Goal: Transaction & Acquisition: Purchase product/service

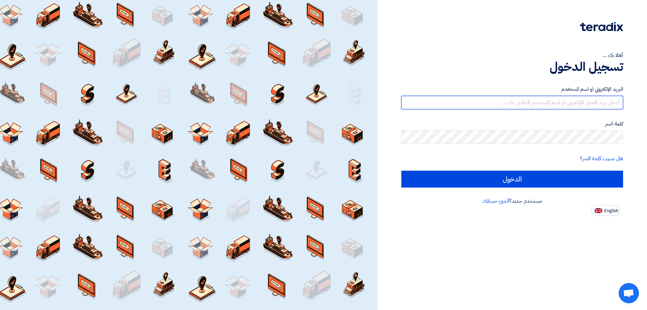
click at [505, 101] on input "text" at bounding box center [512, 102] width 222 height 13
type input "[PERSON_NAME][EMAIL_ADDRESS][DOMAIN_NAME]"
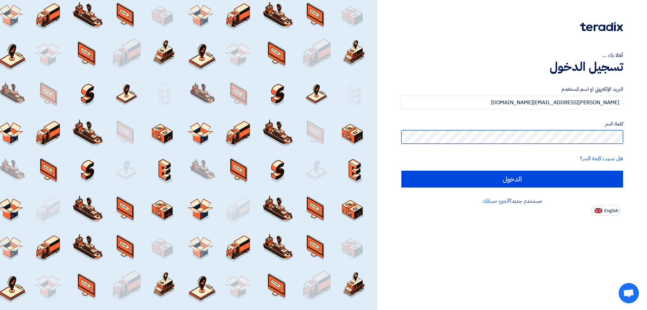
click at [401, 170] on input "الدخول" at bounding box center [512, 178] width 222 height 17
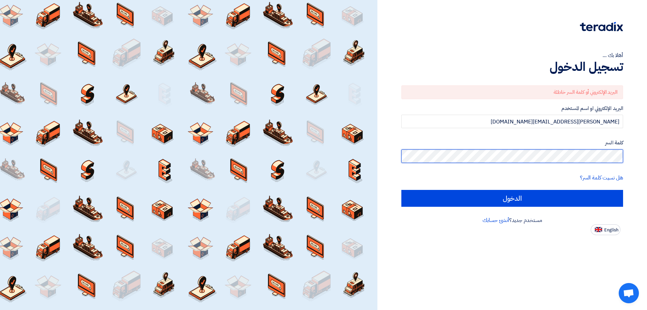
click at [634, 160] on div "أهلا بك ... تسجيل الدخول البريد الإلكتروني أو كلمة السر خاطئة البريد الإلكتروني…" at bounding box center [511, 117] width 259 height 235
click at [401, 190] on input "الدخول" at bounding box center [512, 198] width 222 height 17
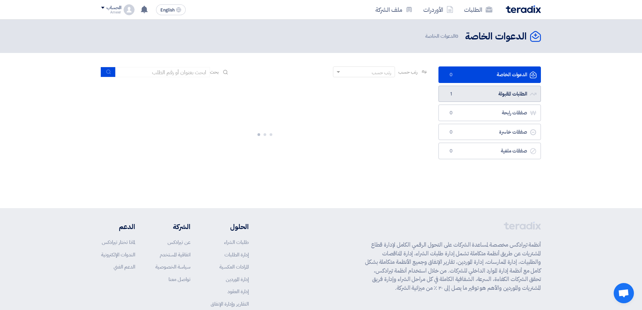
click at [505, 98] on link "الطلبات المقبولة الطلبات المقبولة 1" at bounding box center [489, 94] width 102 height 17
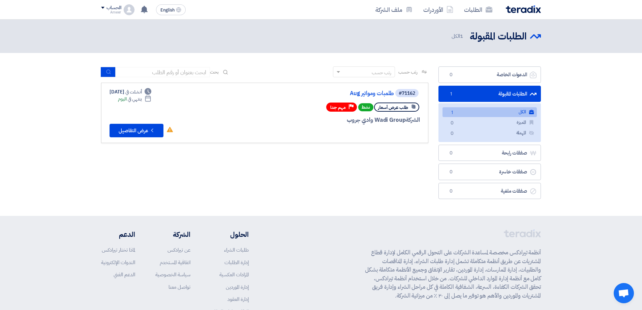
click at [480, 110] on link "الكل الكل 1" at bounding box center [489, 112] width 94 height 10
click at [128, 129] on button "Check details عرض التفاصيل" at bounding box center [136, 130] width 54 height 13
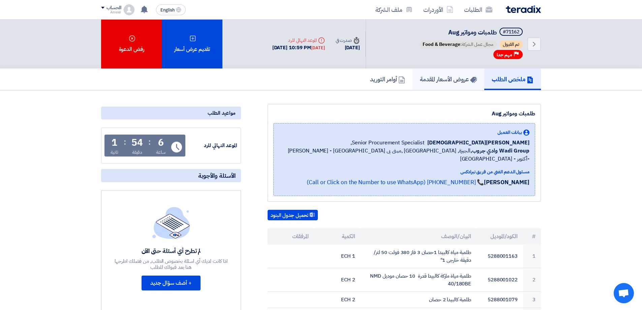
click at [427, 79] on h5 "عروض الأسعار المقدمة" at bounding box center [448, 79] width 57 height 8
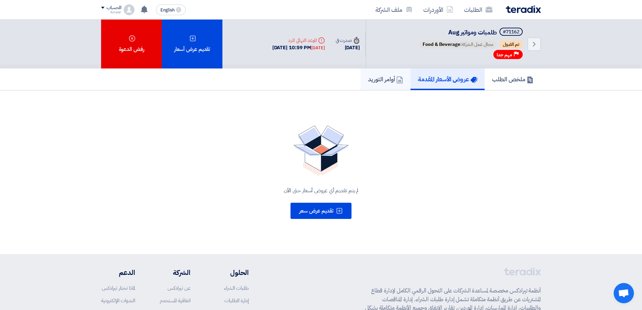
click at [373, 79] on h5 "أوامر التوريد" at bounding box center [385, 79] width 35 height 8
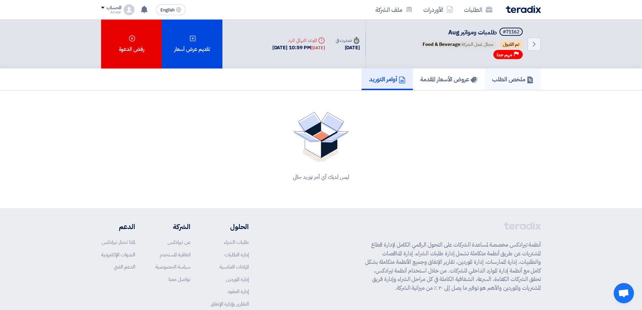
click at [499, 80] on h5 "ملخص الطلب" at bounding box center [512, 79] width 41 height 8
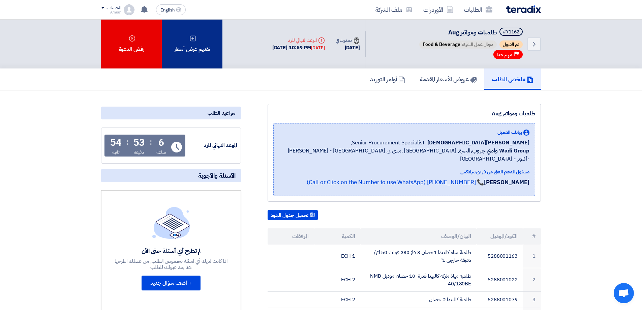
click at [199, 45] on div "تقديم عرض أسعار" at bounding box center [192, 44] width 61 height 49
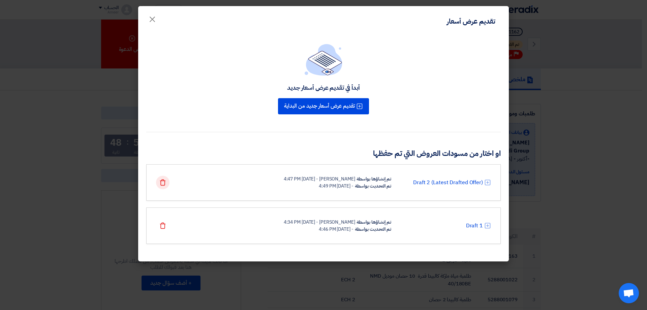
click at [160, 181] on icon "Delete" at bounding box center [162, 182] width 7 height 7
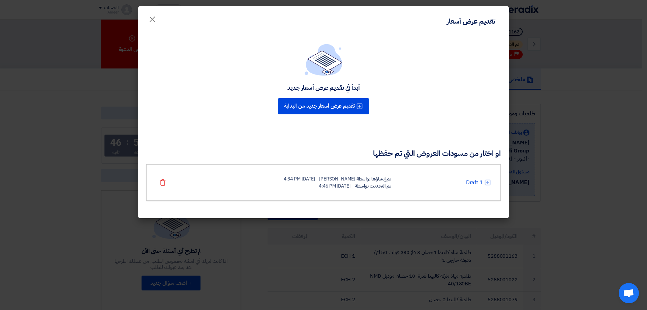
click at [160, 181] on icon "Delete" at bounding box center [162, 182] width 7 height 7
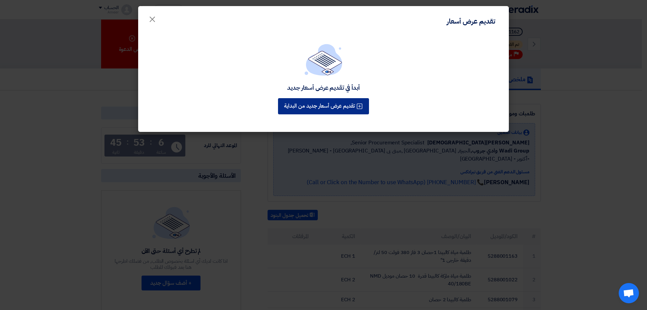
click at [288, 106] on button "تقديم عرض أسعار جديد من البداية" at bounding box center [323, 106] width 91 height 16
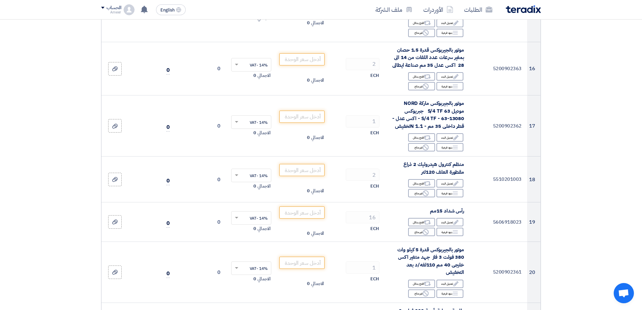
scroll to position [775, 0]
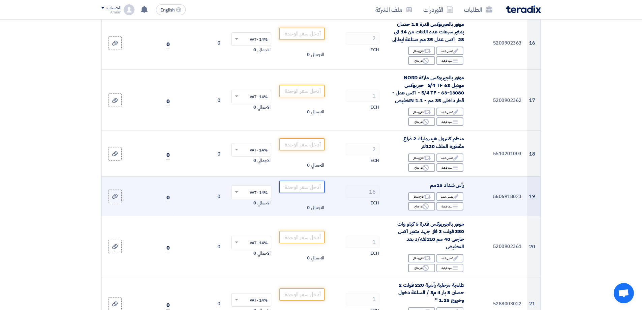
click at [302, 186] on input "number" at bounding box center [301, 187] width 45 height 12
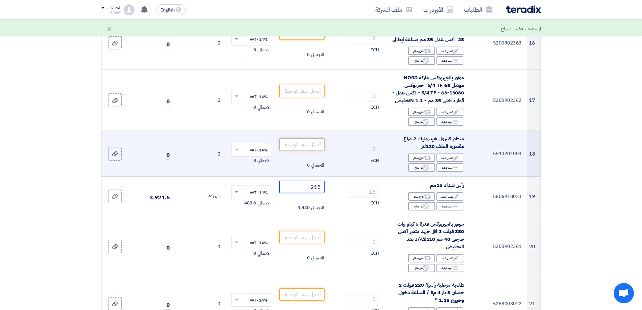
type input "215"
click at [314, 142] on input "number" at bounding box center [301, 144] width 45 height 12
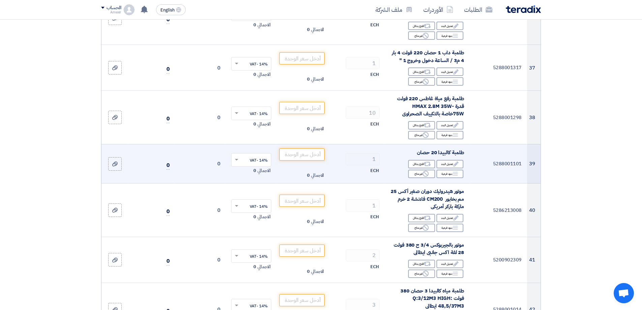
scroll to position [1785, 0]
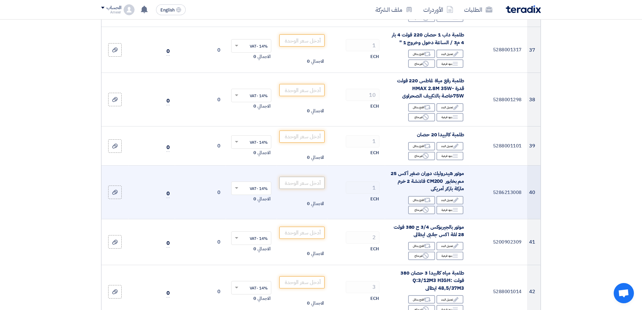
type input "9750"
click at [302, 177] on input "number" at bounding box center [301, 183] width 45 height 12
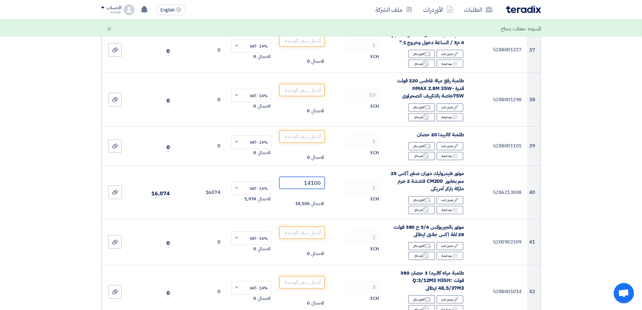
type input "14100"
click at [514, 28] on div "المسوده حفظت بنجاح" at bounding box center [521, 29] width 40 height 8
click at [397, 10] on link "ملف الشركة" at bounding box center [394, 10] width 48 height 16
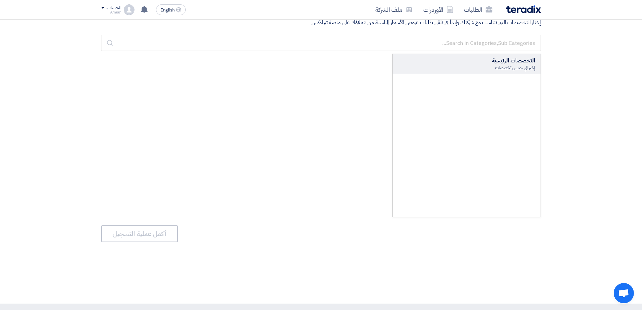
scroll to position [0, 0]
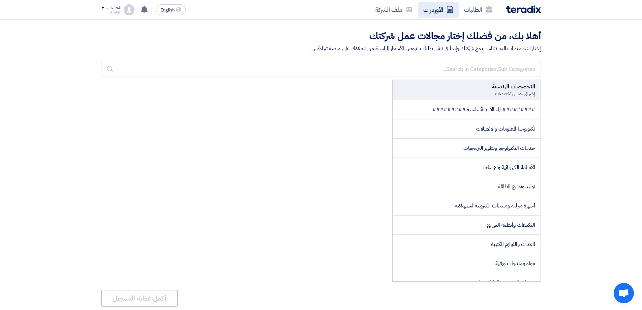
click at [430, 10] on link "الأوردرات" at bounding box center [438, 10] width 41 height 16
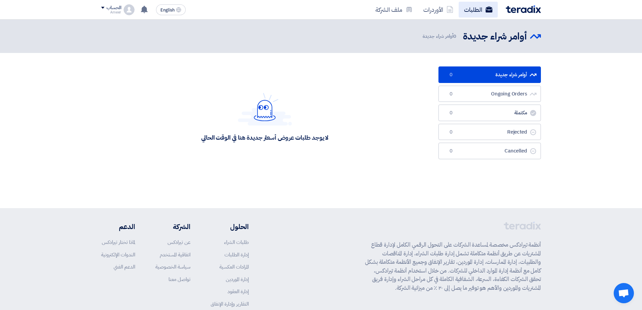
click at [464, 10] on link "الطلبات" at bounding box center [478, 10] width 39 height 16
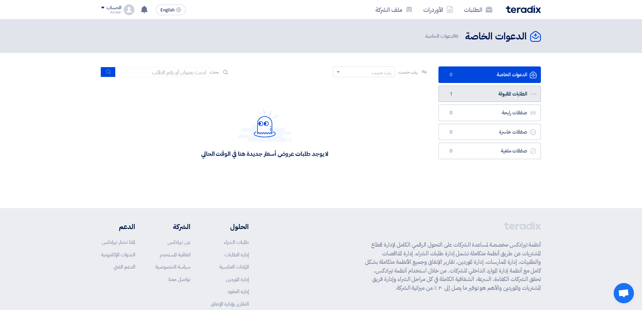
click at [447, 94] on span "1" at bounding box center [451, 94] width 8 height 7
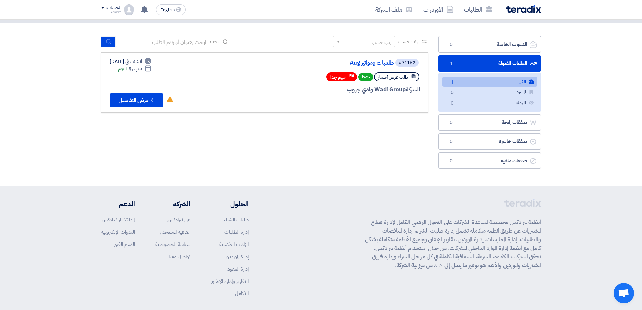
scroll to position [61, 0]
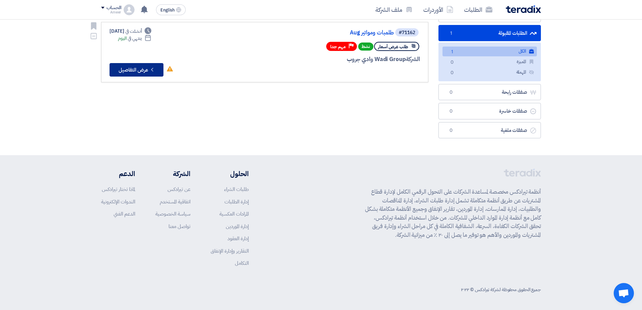
click at [142, 70] on button "Check details عرض التفاصيل" at bounding box center [136, 69] width 54 height 13
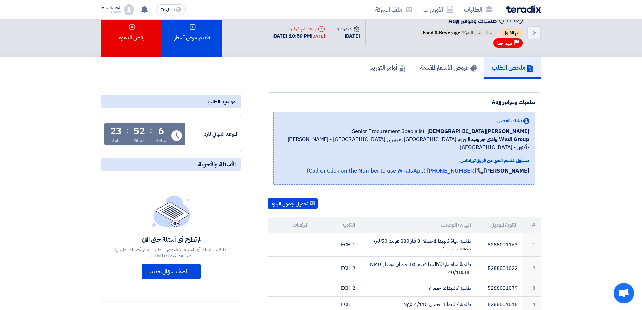
scroll to position [0, 0]
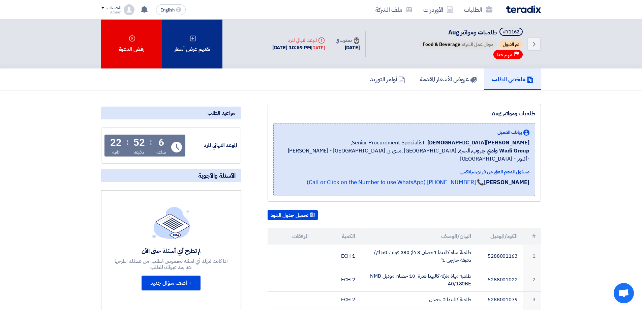
click at [198, 40] on div "تقديم عرض أسعار" at bounding box center [192, 44] width 61 height 49
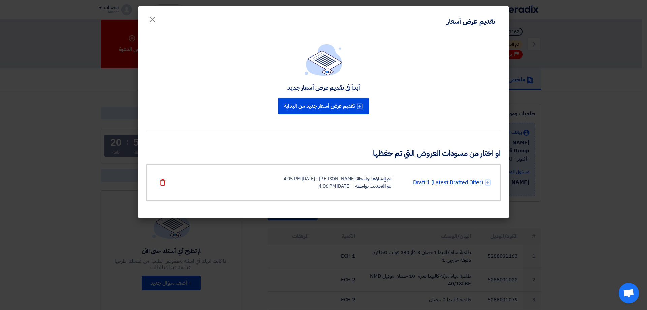
click at [319, 185] on div "- [DATE] 4:06 PM" at bounding box center [336, 185] width 34 height 7
click at [446, 182] on link "Draft 1 (Latest Drafted Offer)" at bounding box center [448, 182] width 70 height 8
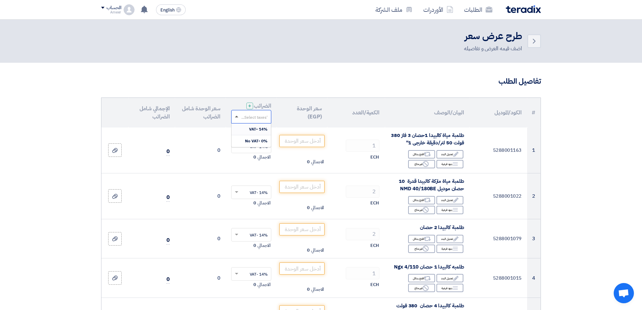
click at [237, 116] on span at bounding box center [236, 117] width 3 height 2
click at [245, 128] on div "14% -VAT" at bounding box center [250, 129] width 39 height 12
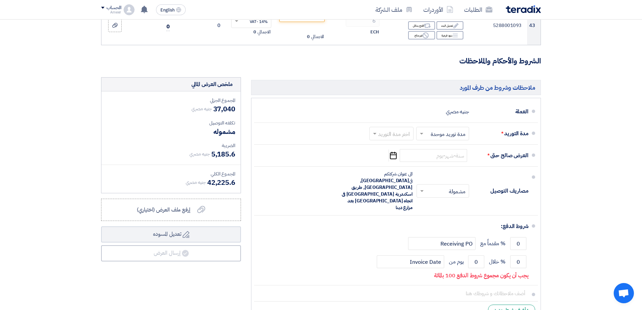
scroll to position [2089, 0]
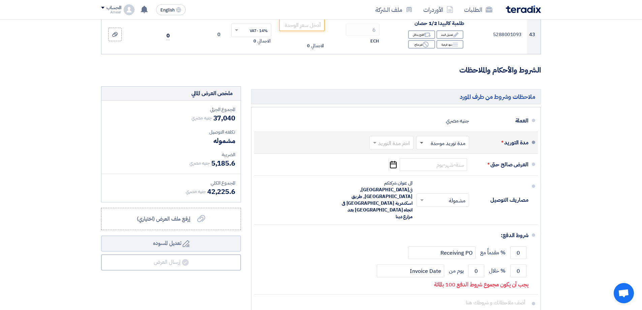
click at [423, 142] on span at bounding box center [421, 143] width 3 height 2
drag, startPoint x: 430, startPoint y: 152, endPoint x: 414, endPoint y: 146, distance: 17.4
click at [430, 163] on div "مدة توريد موحدة" at bounding box center [444, 169] width 52 height 12
click at [378, 139] on span at bounding box center [374, 142] width 8 height 7
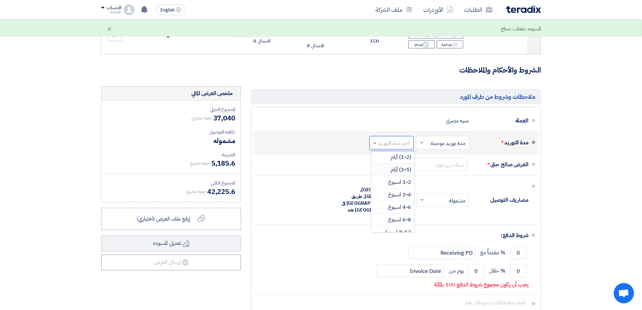
click at [387, 163] on div "(3-5) أيام" at bounding box center [392, 169] width 43 height 12
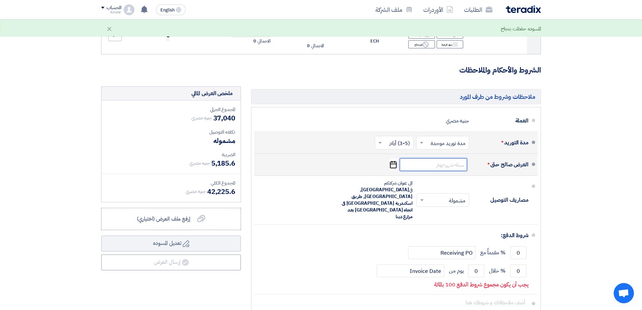
click at [420, 158] on input at bounding box center [433, 164] width 67 height 13
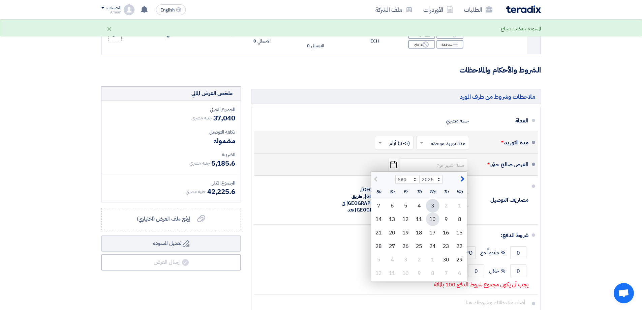
click at [434, 212] on div "10" at bounding box center [432, 218] width 13 height 13
type input "[DATE]"
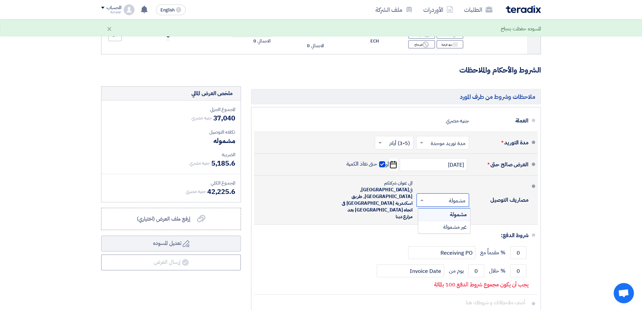
click at [446, 196] on input "text" at bounding box center [441, 201] width 49 height 10
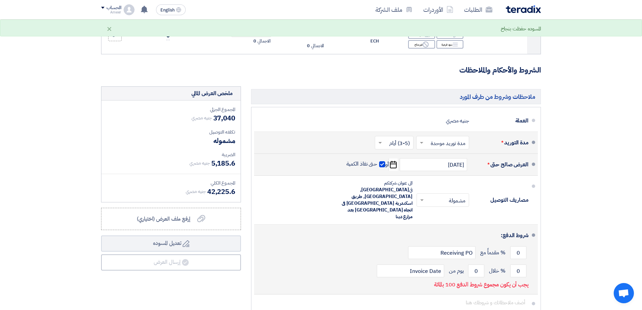
click at [391, 227] on div "شروط الدفع:" at bounding box center [396, 235] width 263 height 16
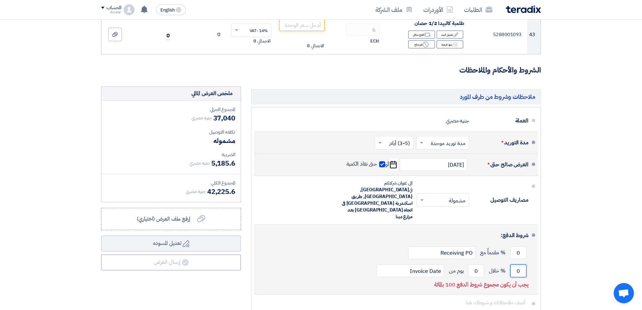
click at [512, 264] on input "0" at bounding box center [518, 270] width 16 height 13
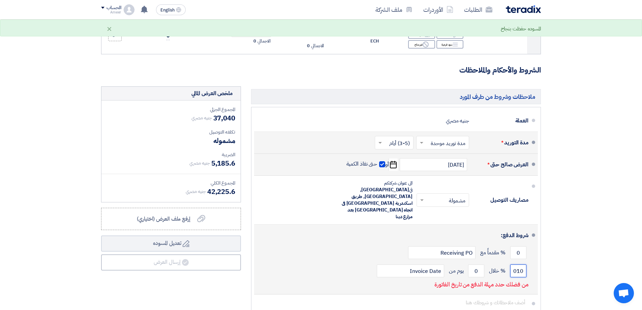
scroll to position [0, 0]
type input "0"
type input "100"
drag, startPoint x: 471, startPoint y: 237, endPoint x: 480, endPoint y: 237, distance: 9.4
click at [480, 264] on input "0" at bounding box center [476, 270] width 16 height 13
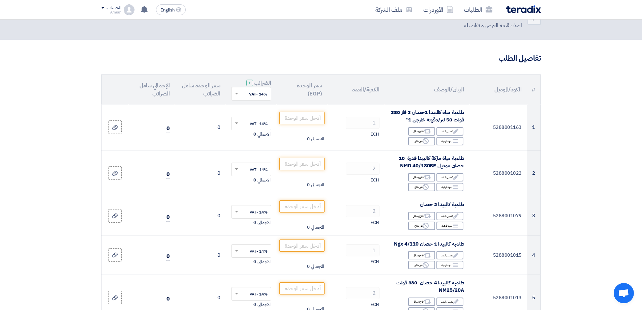
scroll to position [67, 0]
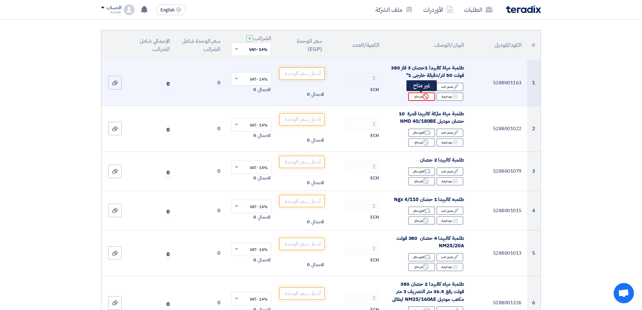
type input "15"
click at [416, 97] on div "Reject غير متاح" at bounding box center [421, 96] width 27 height 8
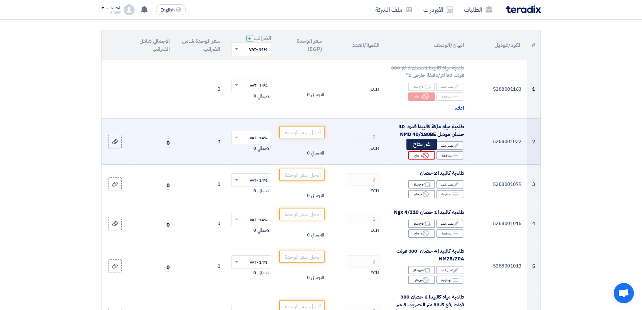
click at [419, 153] on div "Reject غير متاح" at bounding box center [421, 155] width 27 height 8
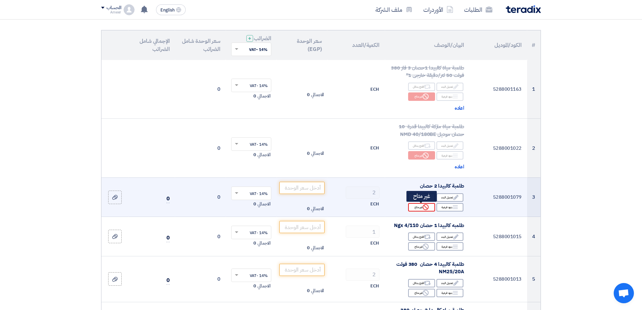
click at [418, 205] on div "Reject غير متاح" at bounding box center [421, 207] width 27 height 8
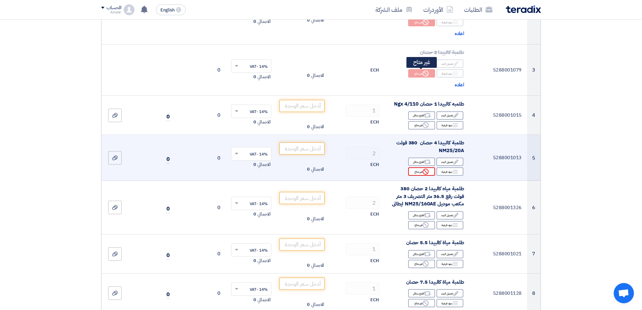
scroll to position [202, 0]
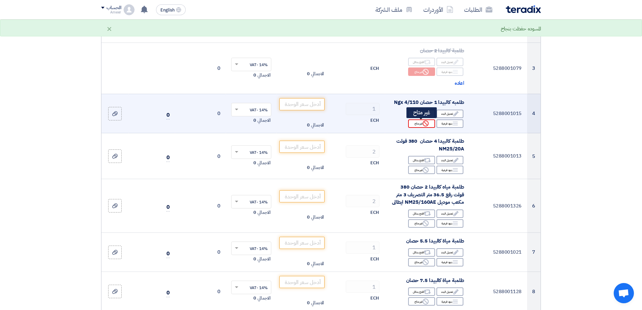
click at [415, 122] on div "Reject غير متاح" at bounding box center [421, 123] width 27 height 8
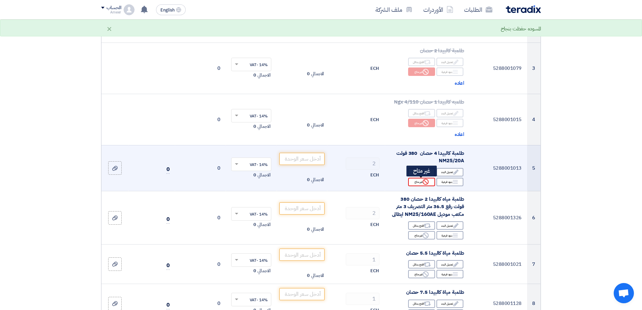
click at [416, 182] on div "Reject غير متاح" at bounding box center [421, 182] width 27 height 8
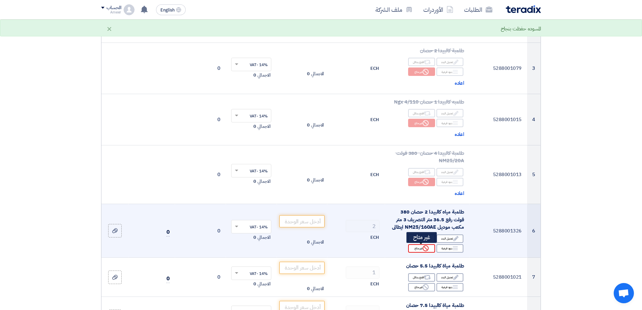
click at [416, 248] on div "Reject غير متاح" at bounding box center [421, 248] width 27 height 8
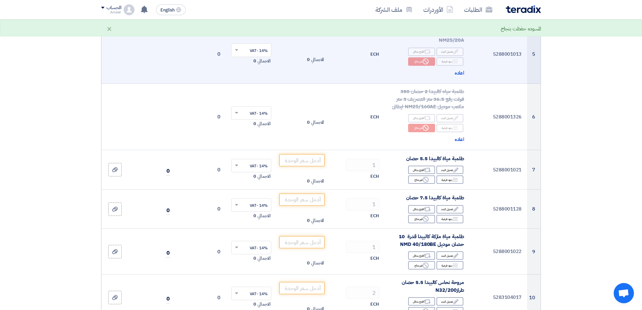
scroll to position [371, 0]
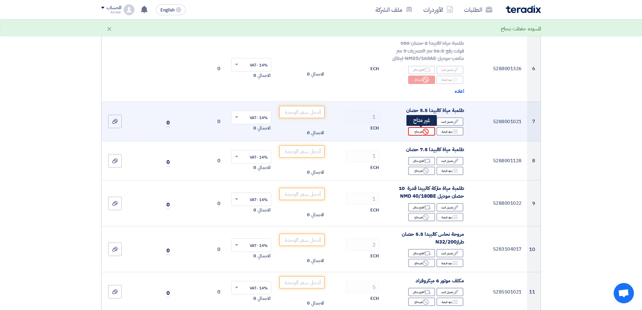
click at [416, 134] on div "Reject غير متاح" at bounding box center [421, 131] width 27 height 8
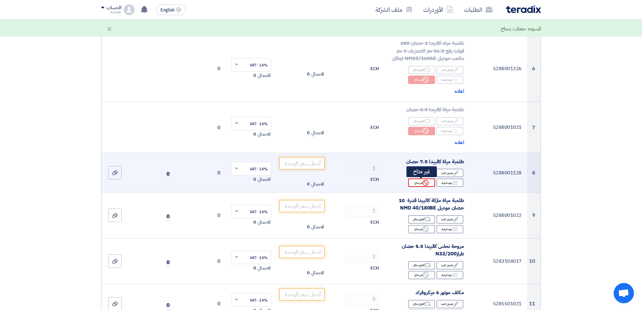
click at [421, 182] on div "Reject غير متاح" at bounding box center [421, 182] width 27 height 8
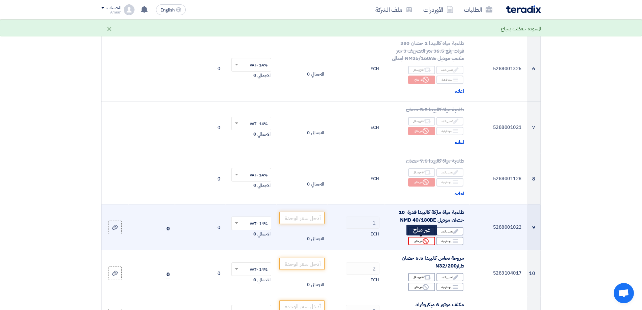
click at [418, 239] on div "Reject غير متاح" at bounding box center [421, 240] width 27 height 8
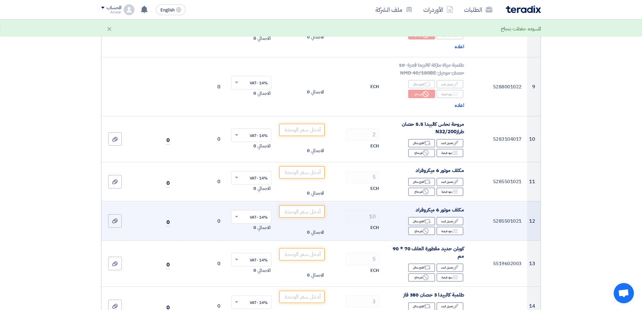
scroll to position [539, 0]
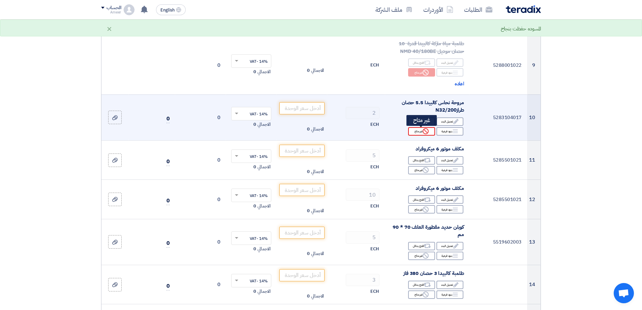
click at [420, 132] on div "Reject غير متاح" at bounding box center [421, 131] width 27 height 8
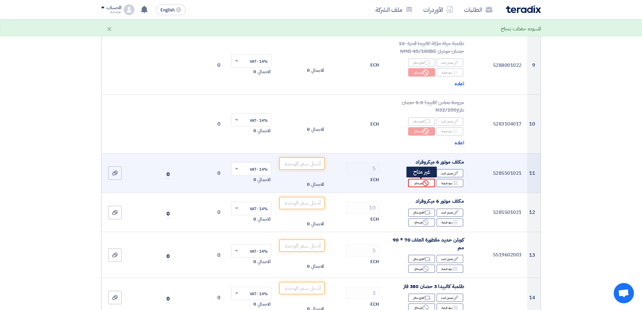
click at [421, 183] on div "Reject غير متاح" at bounding box center [421, 183] width 27 height 8
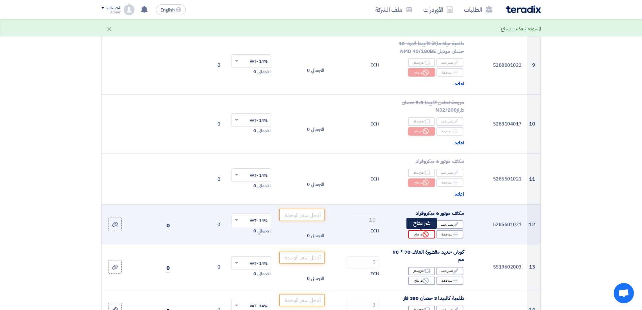
click at [418, 235] on div "Reject غير متاح" at bounding box center [421, 234] width 27 height 8
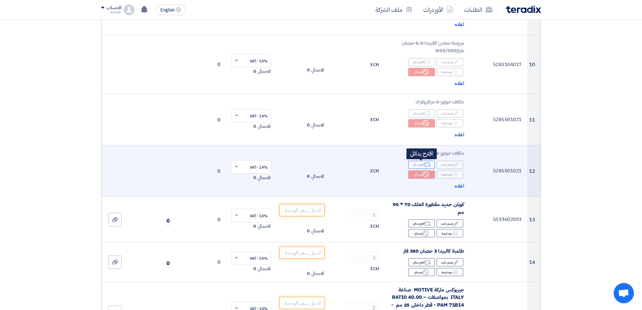
scroll to position [741, 0]
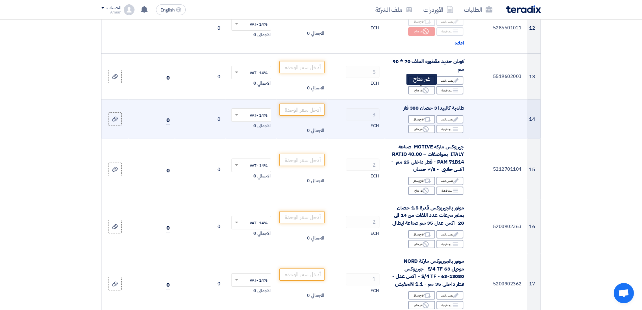
drag, startPoint x: 426, startPoint y: 87, endPoint x: 428, endPoint y: 116, distance: 28.7
click at [426, 88] on icon "Reject" at bounding box center [425, 90] width 6 height 6
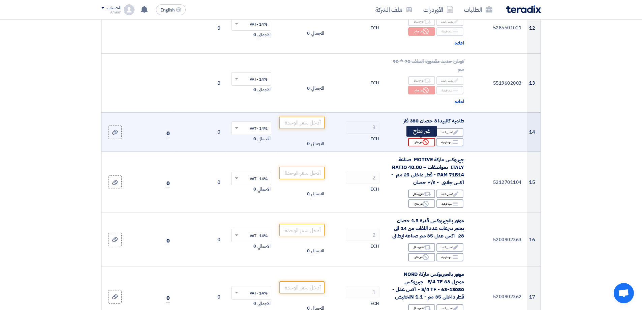
click at [421, 141] on div "Reject غير متاح" at bounding box center [421, 142] width 27 height 8
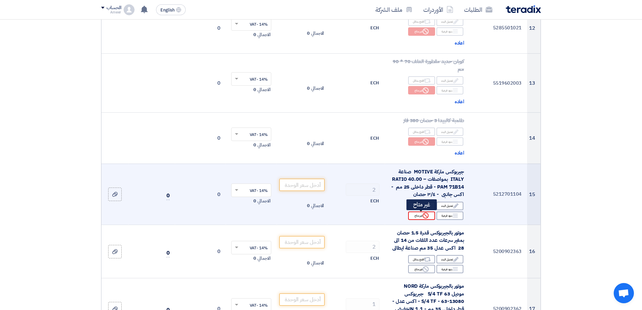
click at [421, 214] on div "Reject غير متاح" at bounding box center [421, 215] width 27 height 8
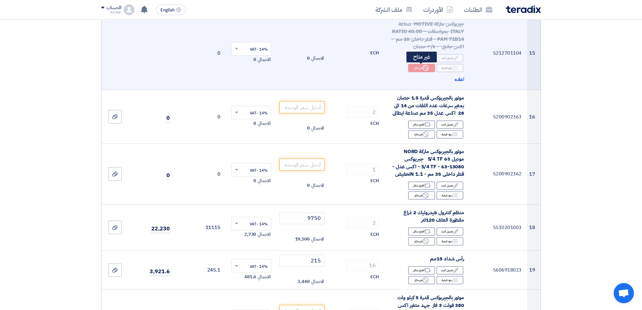
scroll to position [910, 0]
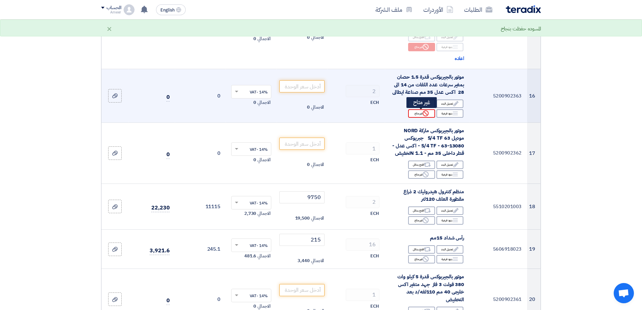
click at [422, 114] on icon "Reject" at bounding box center [425, 113] width 6 height 6
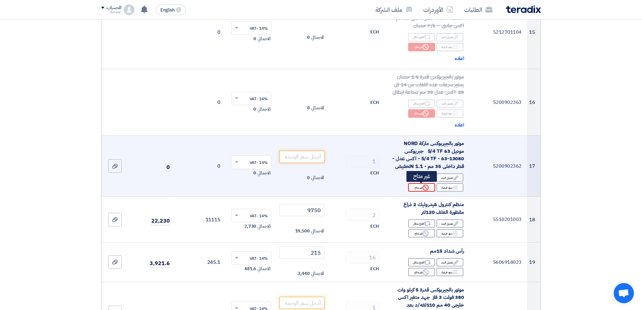
click at [426, 187] on icon "Reject" at bounding box center [425, 187] width 6 height 6
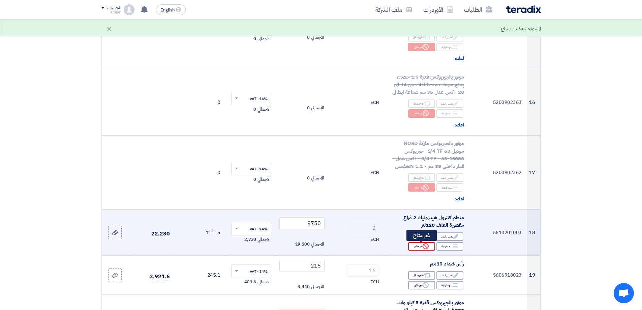
click at [424, 245] on icon "Reject" at bounding box center [425, 246] width 6 height 6
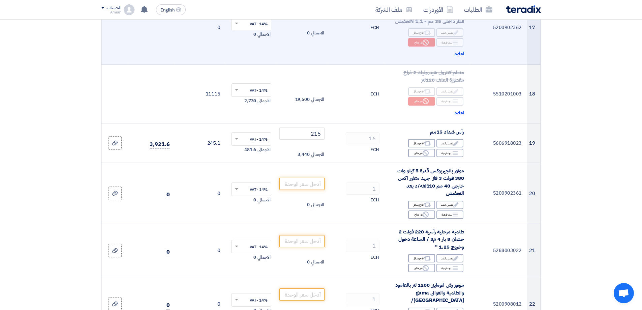
scroll to position [1078, 0]
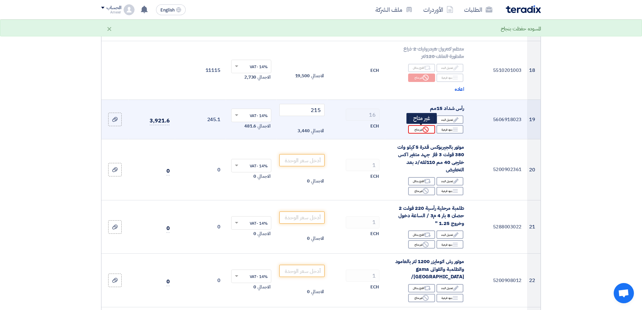
click at [417, 130] on div "Reject غير متاح" at bounding box center [421, 129] width 27 height 8
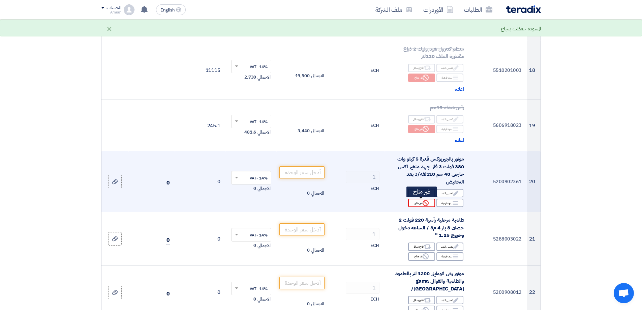
click at [421, 202] on div "Reject غير متاح" at bounding box center [421, 202] width 27 height 8
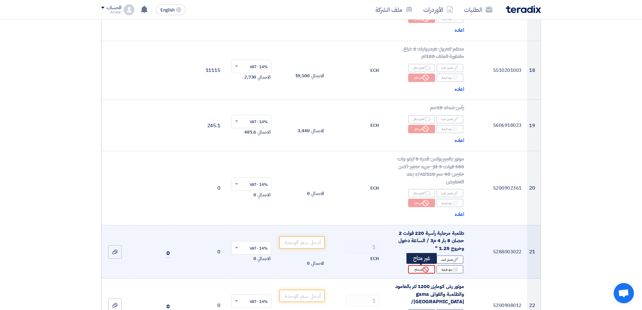
click at [419, 270] on div "Reject غير متاح" at bounding box center [421, 269] width 27 height 8
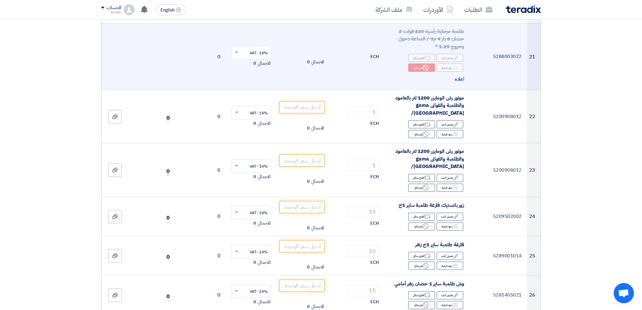
scroll to position [1314, 0]
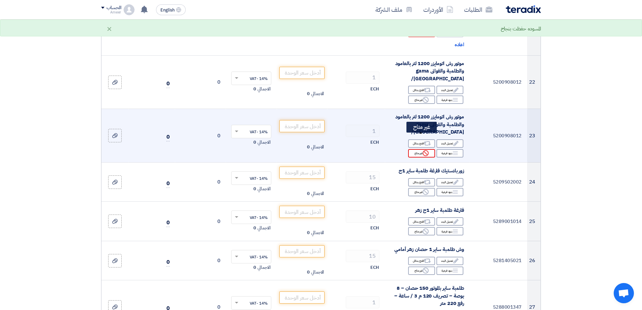
click at [421, 149] on div "Reject غير متاح" at bounding box center [421, 153] width 27 height 8
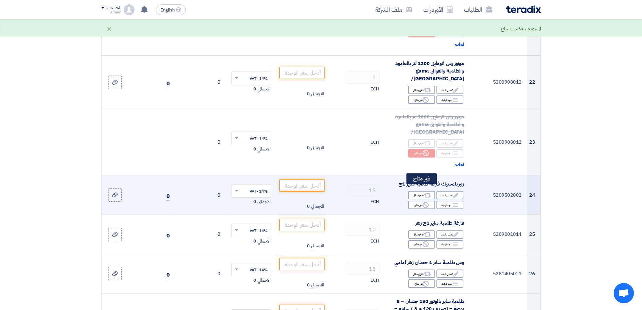
drag, startPoint x: 422, startPoint y: 190, endPoint x: 423, endPoint y: 211, distance: 20.9
click at [422, 202] on icon "Reject" at bounding box center [425, 205] width 6 height 6
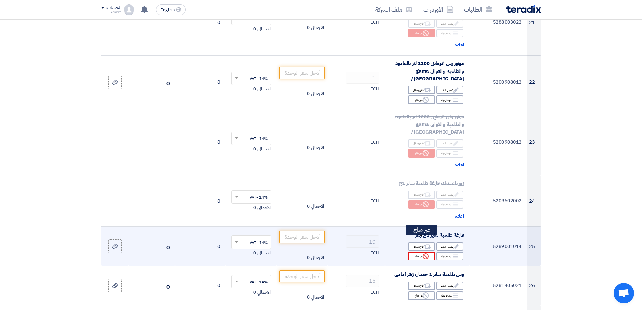
click at [422, 252] on div "Reject غير متاح" at bounding box center [421, 256] width 27 height 8
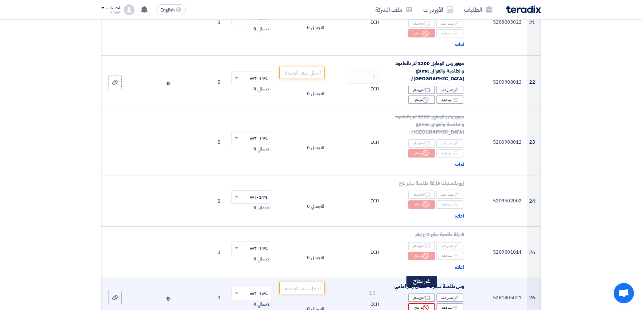
click at [421, 303] on div "Reject غير متاح" at bounding box center [421, 307] width 27 height 8
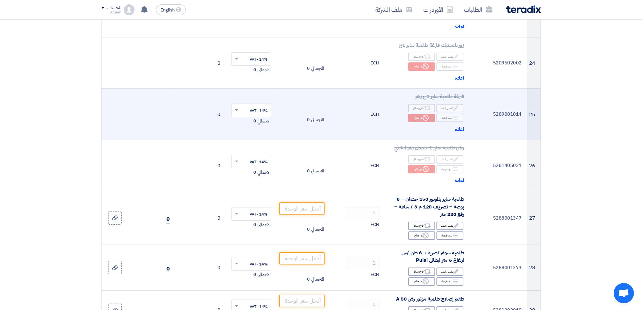
scroll to position [1482, 0]
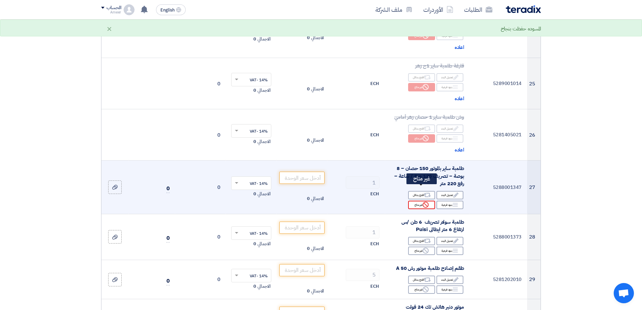
click at [420, 200] on div "Reject غير متاح" at bounding box center [421, 204] width 27 height 8
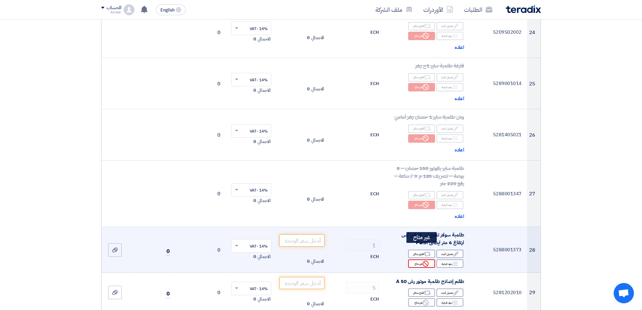
click at [424, 260] on icon "Reject" at bounding box center [425, 263] width 6 height 6
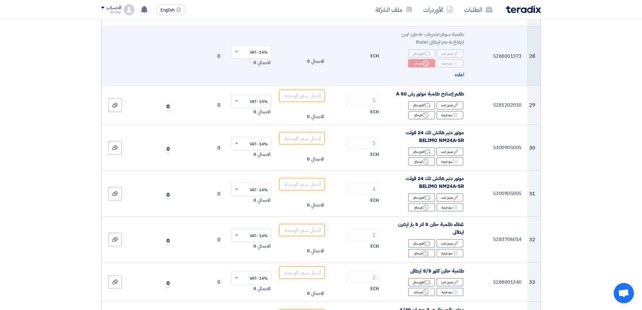
scroll to position [1684, 0]
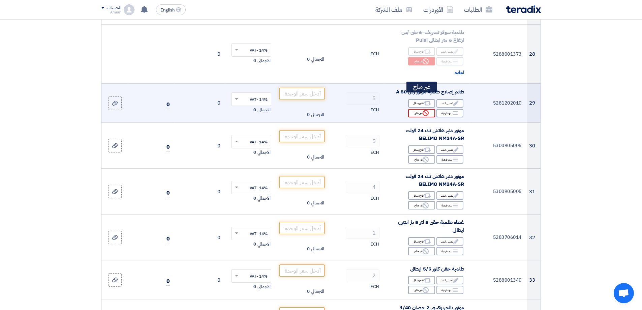
click at [420, 109] on div "Reject غير متاح" at bounding box center [421, 113] width 27 height 8
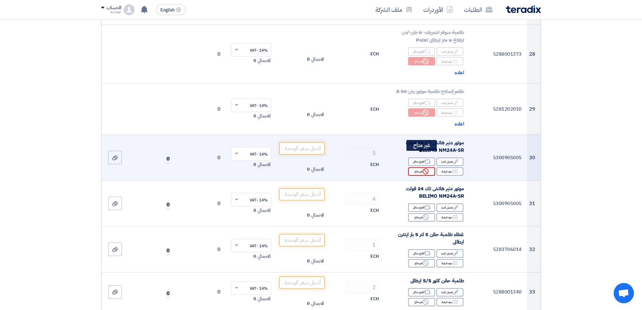
click at [417, 167] on div "Reject غير متاح" at bounding box center [421, 171] width 27 height 8
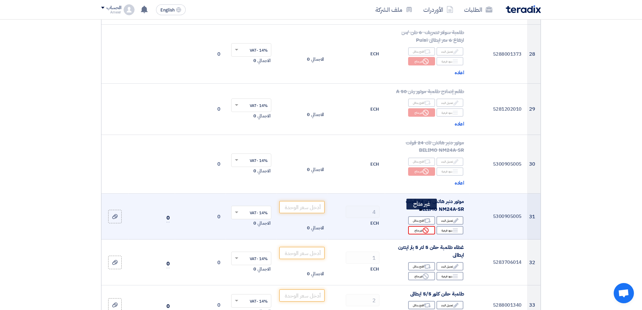
click at [418, 226] on div "Reject غير متاح" at bounding box center [421, 230] width 27 height 8
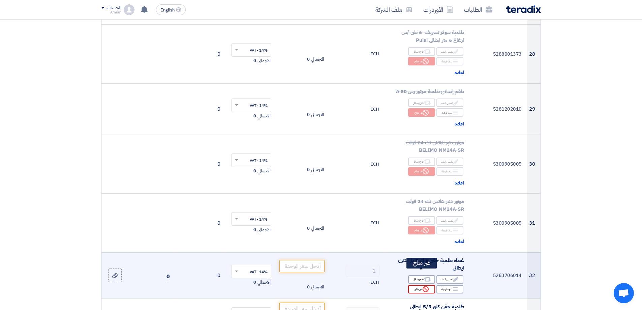
click at [420, 285] on div "Reject غير متاح" at bounding box center [421, 289] width 27 height 8
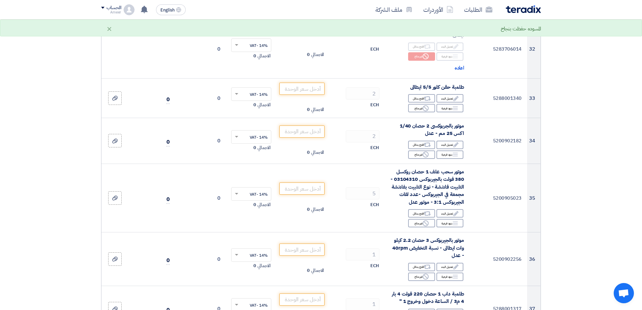
scroll to position [1920, 0]
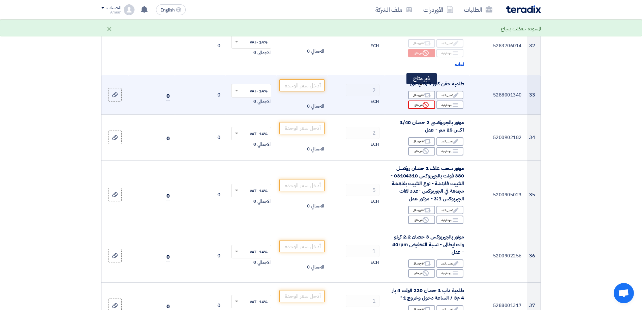
click at [416, 100] on div "Reject غير متاح" at bounding box center [421, 104] width 27 height 8
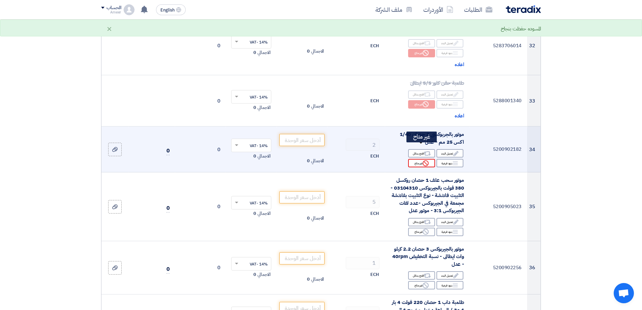
click at [413, 159] on div "Reject غير متاح" at bounding box center [421, 163] width 27 height 8
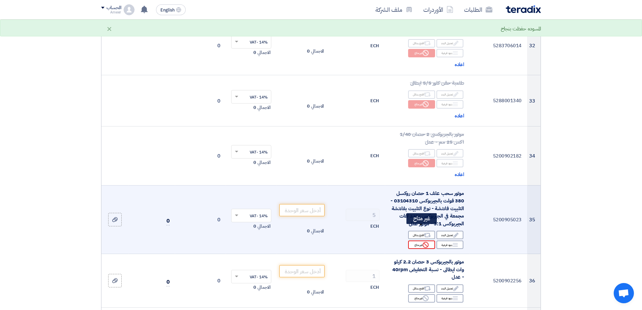
click at [424, 242] on use at bounding box center [425, 245] width 6 height 6
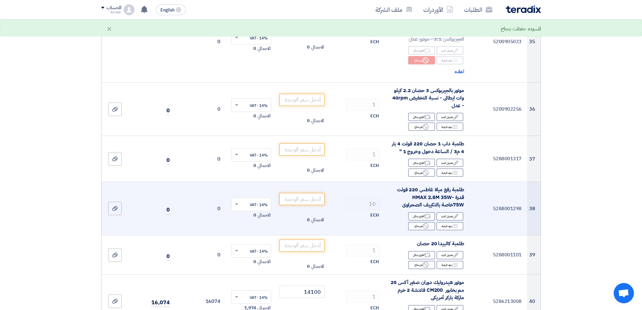
scroll to position [2122, 0]
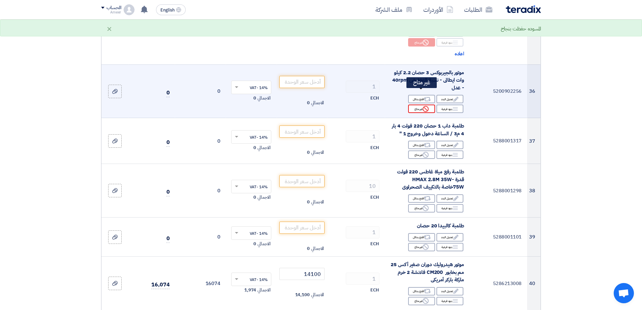
click at [424, 106] on icon "Reject" at bounding box center [425, 109] width 6 height 6
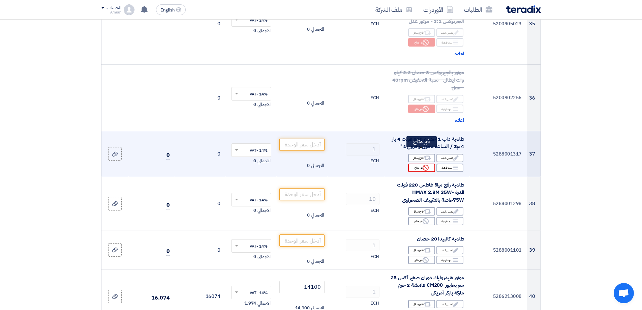
click at [419, 163] on div "Reject غير متاح" at bounding box center [421, 167] width 27 height 8
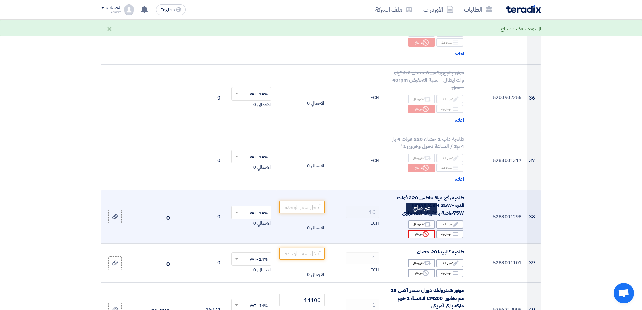
click at [421, 230] on div "Reject غير متاح" at bounding box center [421, 234] width 27 height 8
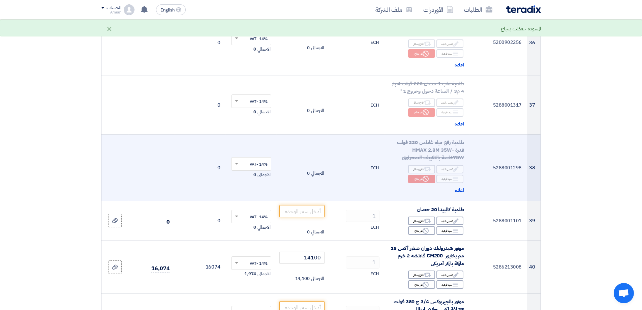
scroll to position [2325, 0]
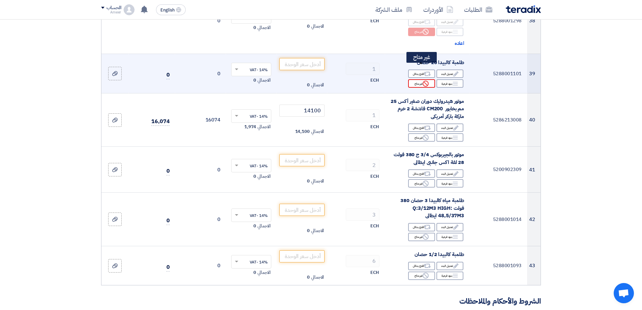
click at [418, 79] on div "Reject غير متاح" at bounding box center [421, 83] width 27 height 8
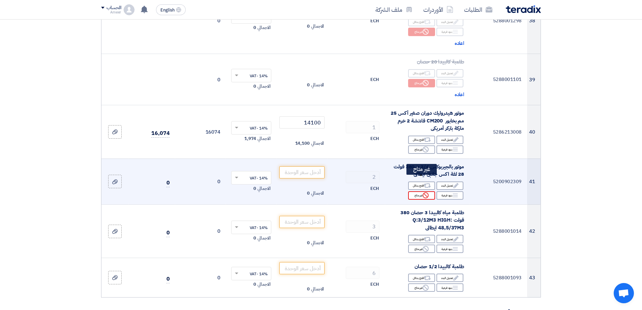
click at [414, 191] on div "Reject غير متاح" at bounding box center [421, 195] width 27 height 8
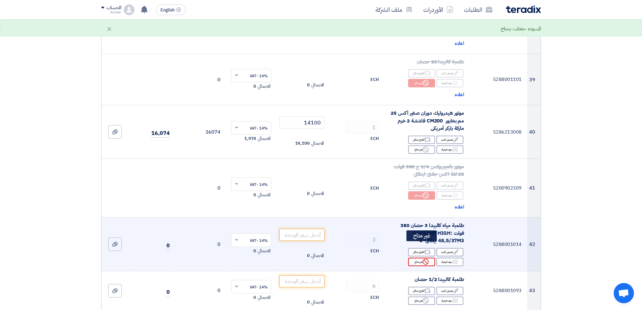
click at [419, 257] on div "Reject غير متاح" at bounding box center [421, 261] width 27 height 8
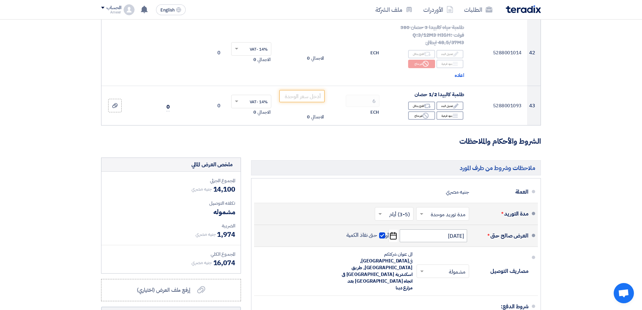
scroll to position [2527, 0]
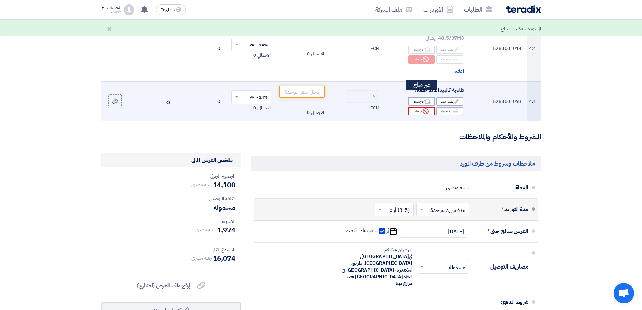
click at [416, 107] on div "Reject غير متاح" at bounding box center [421, 111] width 27 height 8
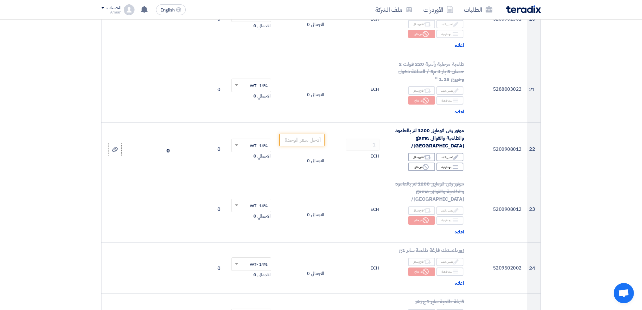
scroll to position [1246, 0]
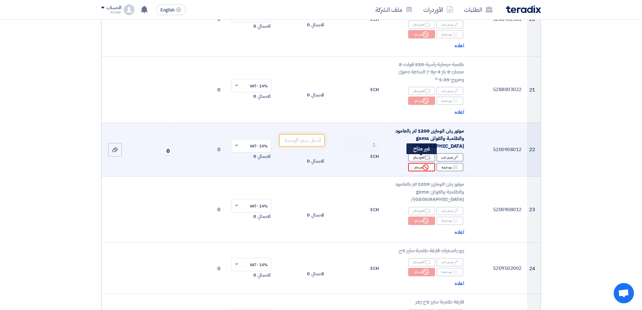
click at [421, 163] on div "Reject غير متاح" at bounding box center [421, 167] width 27 height 8
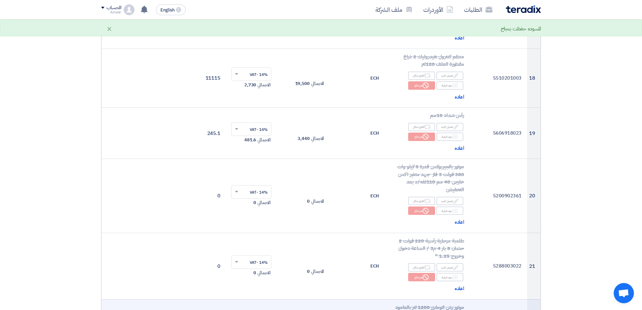
scroll to position [1011, 0]
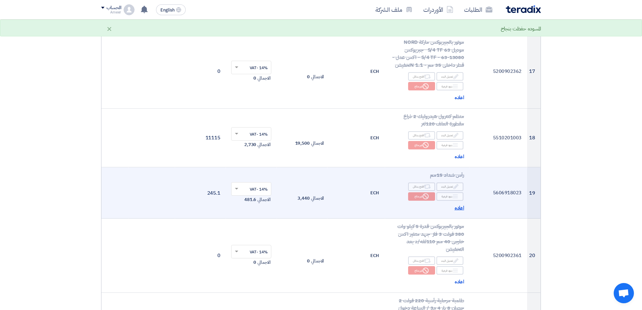
click at [457, 208] on span "اعاده" at bounding box center [459, 208] width 10 height 8
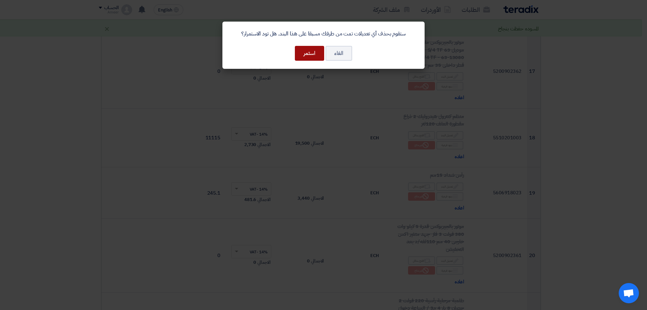
click at [314, 55] on button "استمر" at bounding box center [309, 53] width 29 height 15
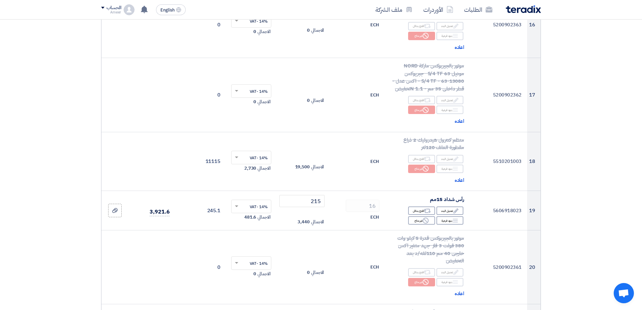
scroll to position [1044, 0]
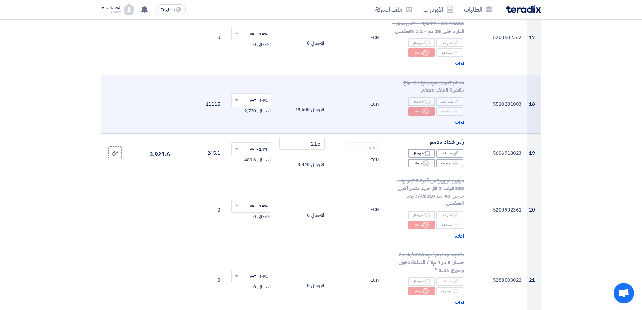
click at [456, 124] on span "اعاده" at bounding box center [459, 123] width 10 height 8
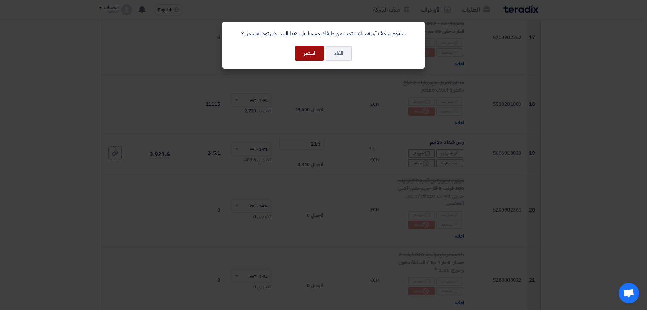
click at [312, 52] on button "استمر" at bounding box center [309, 53] width 29 height 15
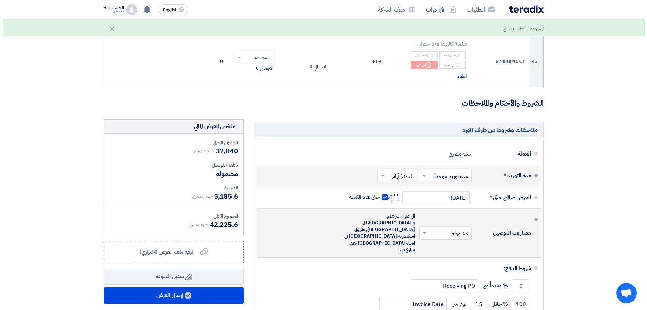
scroll to position [2594, 0]
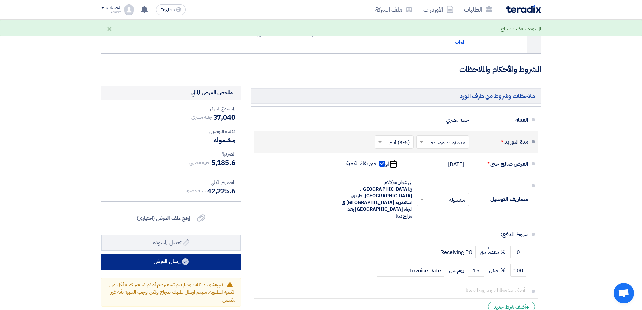
click at [179, 253] on button "إرسال العرض" at bounding box center [171, 261] width 140 height 16
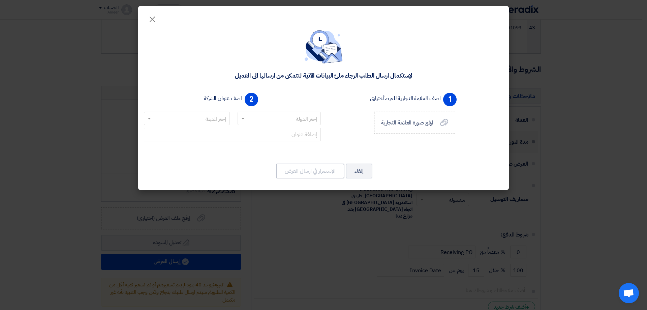
click at [293, 120] on input "text" at bounding box center [283, 118] width 70 height 11
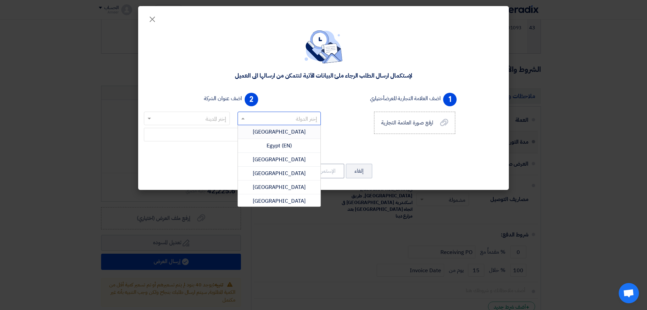
click at [281, 130] on span "[GEOGRAPHIC_DATA]" at bounding box center [279, 132] width 53 height 8
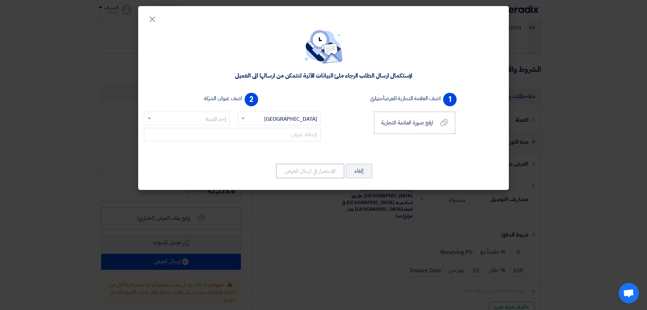
click at [208, 115] on input "text" at bounding box center [190, 118] width 72 height 11
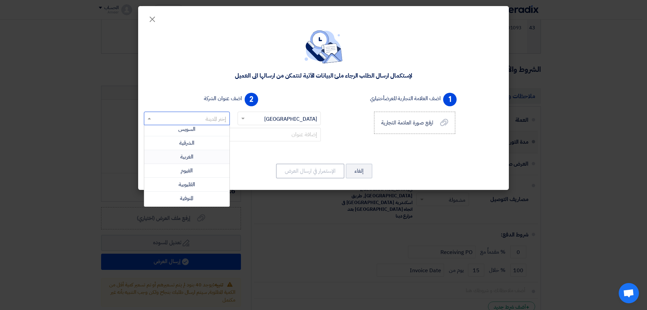
scroll to position [202, 0]
click at [211, 162] on div "المنوفية" at bounding box center [186, 165] width 85 height 14
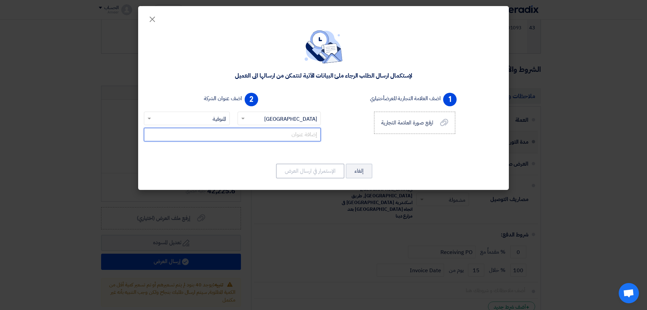
click at [266, 136] on input "text" at bounding box center [232, 134] width 177 height 13
type input "l"
type input "مدينه السادات مص4 وحده111و114"
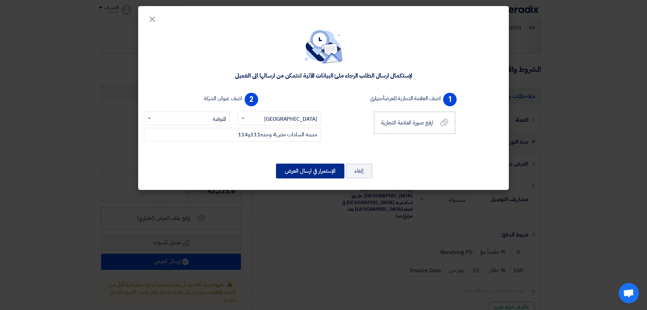
click at [307, 171] on button "الإستمرار في ارسال العرض" at bounding box center [310, 170] width 68 height 15
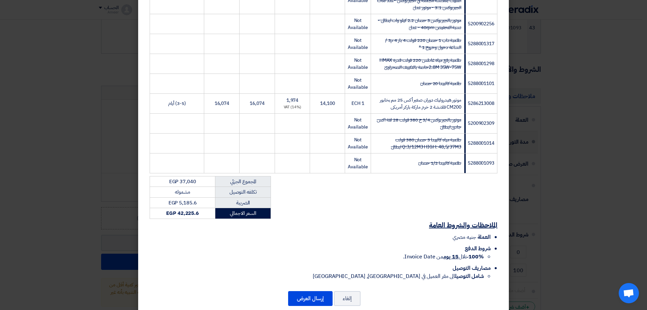
scroll to position [879, 0]
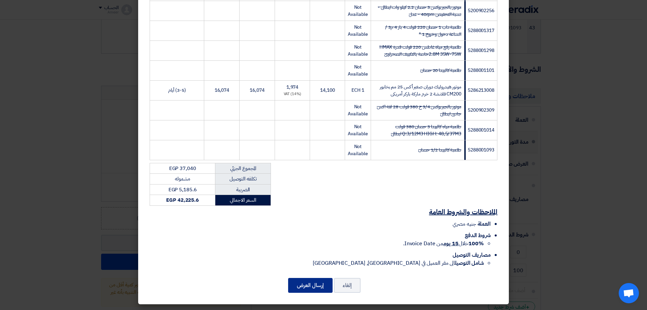
click at [308, 287] on button "إرسال العرض" at bounding box center [310, 285] width 44 height 15
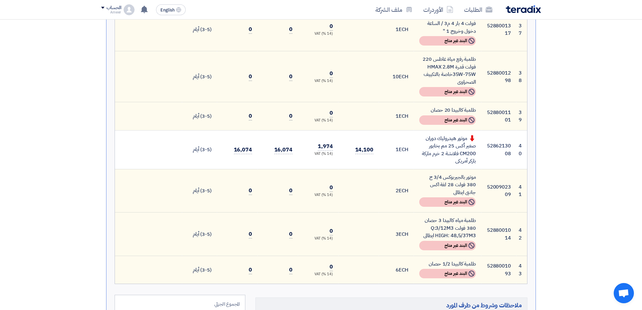
scroll to position [1785, 0]
